Goal: Task Accomplishment & Management: Use online tool/utility

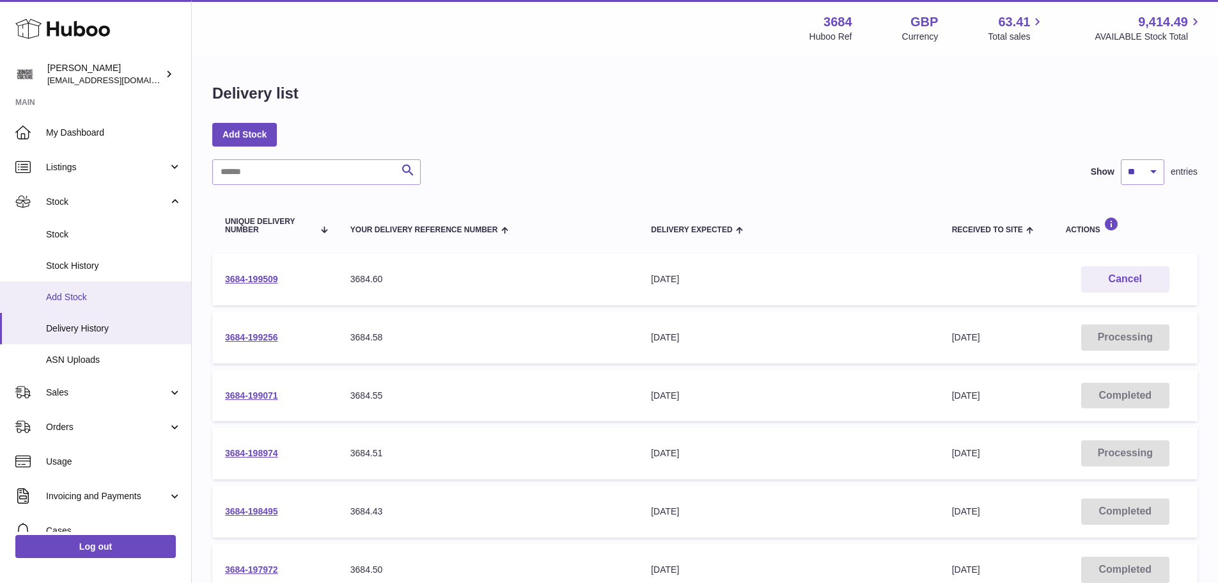
click at [79, 294] on span "Add Stock" at bounding box center [114, 297] width 136 height 12
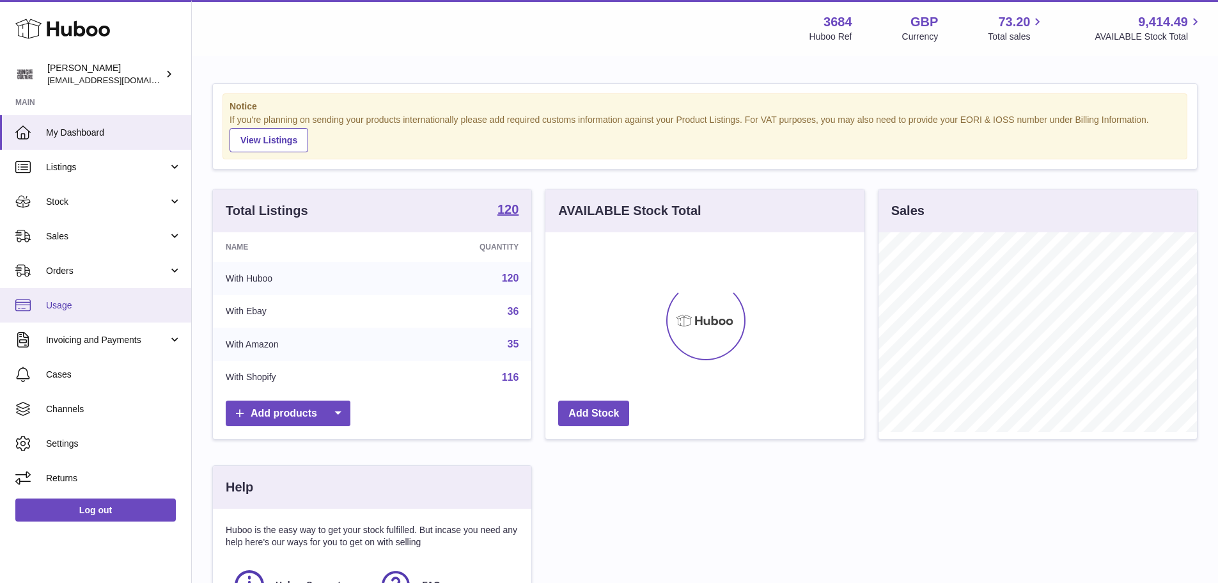
scroll to position [200, 319]
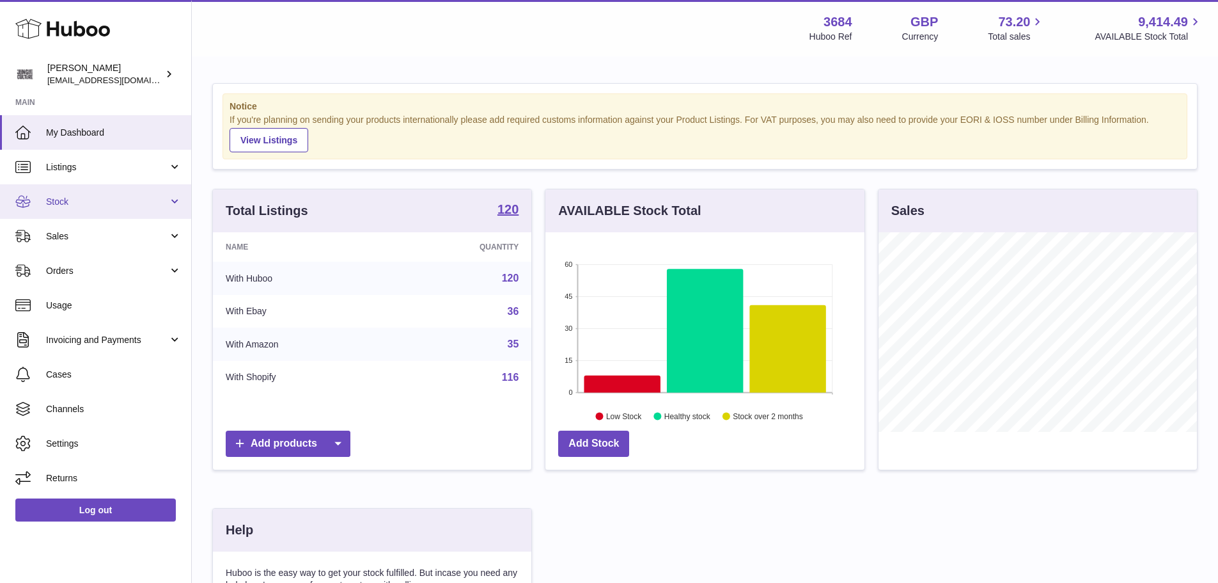
click at [97, 208] on link "Stock" at bounding box center [95, 201] width 191 height 35
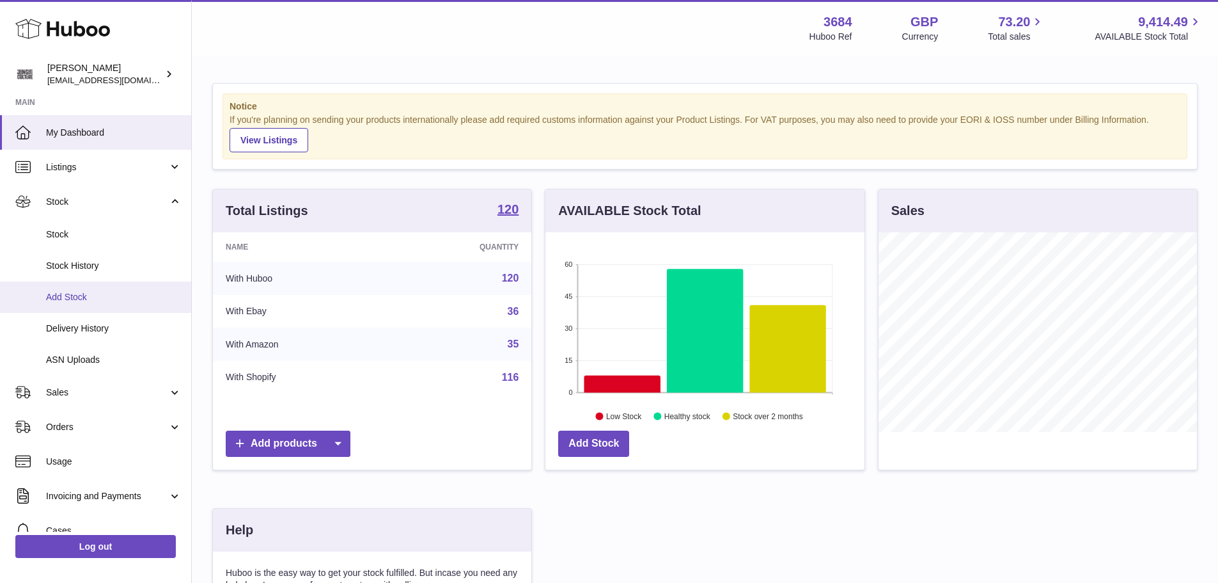
click at [90, 290] on link "Add Stock" at bounding box center [95, 296] width 191 height 31
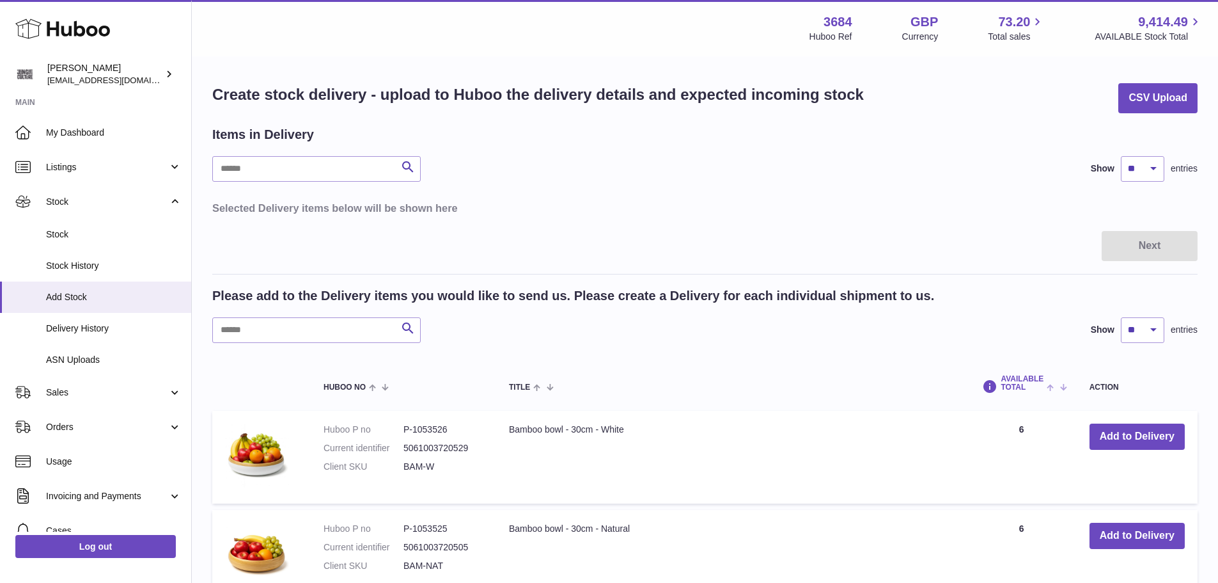
click at [1051, 389] on span at bounding box center [1054, 386] width 20 height 10
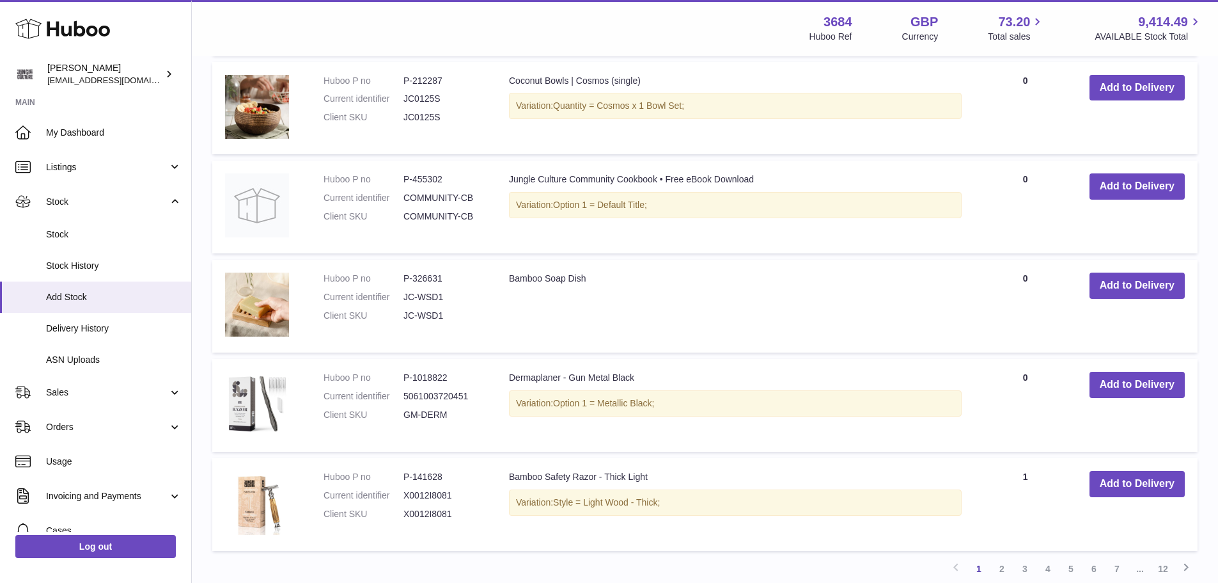
scroll to position [895, 0]
